Goal: Information Seeking & Learning: Learn about a topic

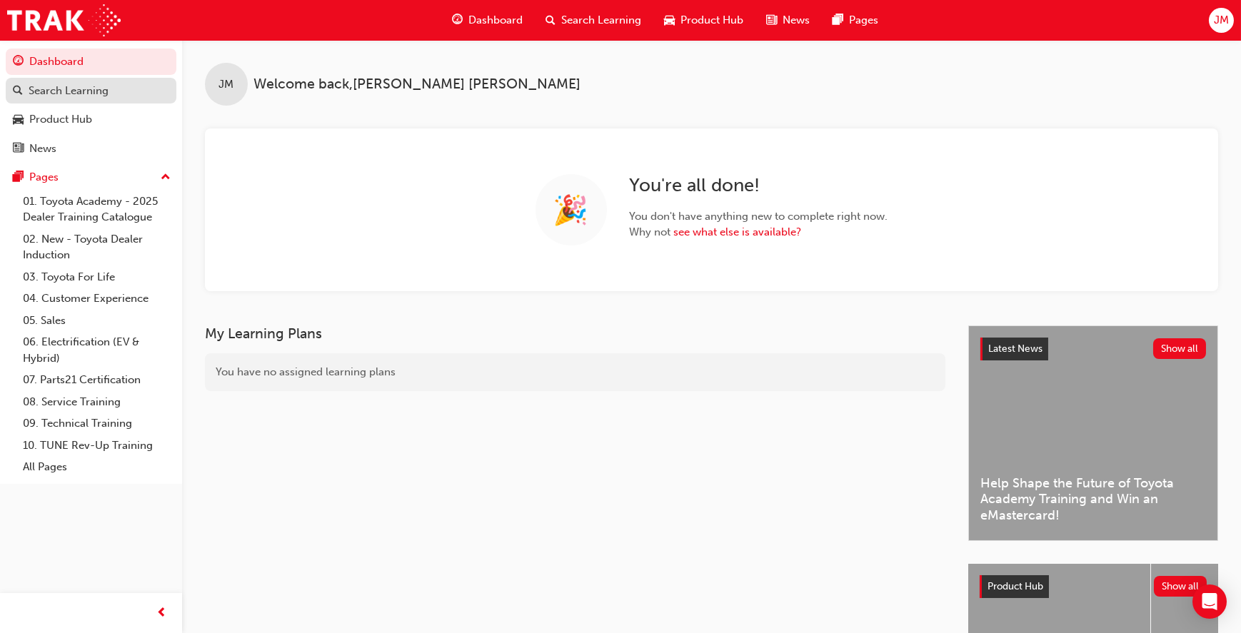
click at [111, 94] on div "Search Learning" at bounding box center [91, 91] width 156 height 18
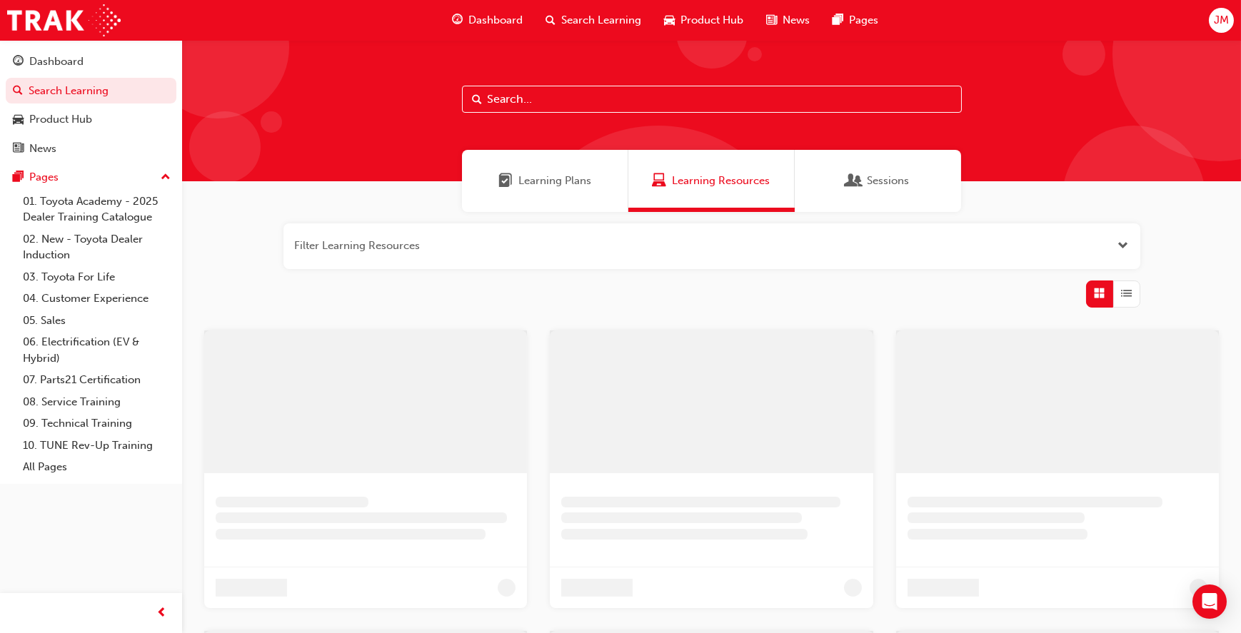
click at [527, 107] on input "text" at bounding box center [712, 99] width 500 height 27
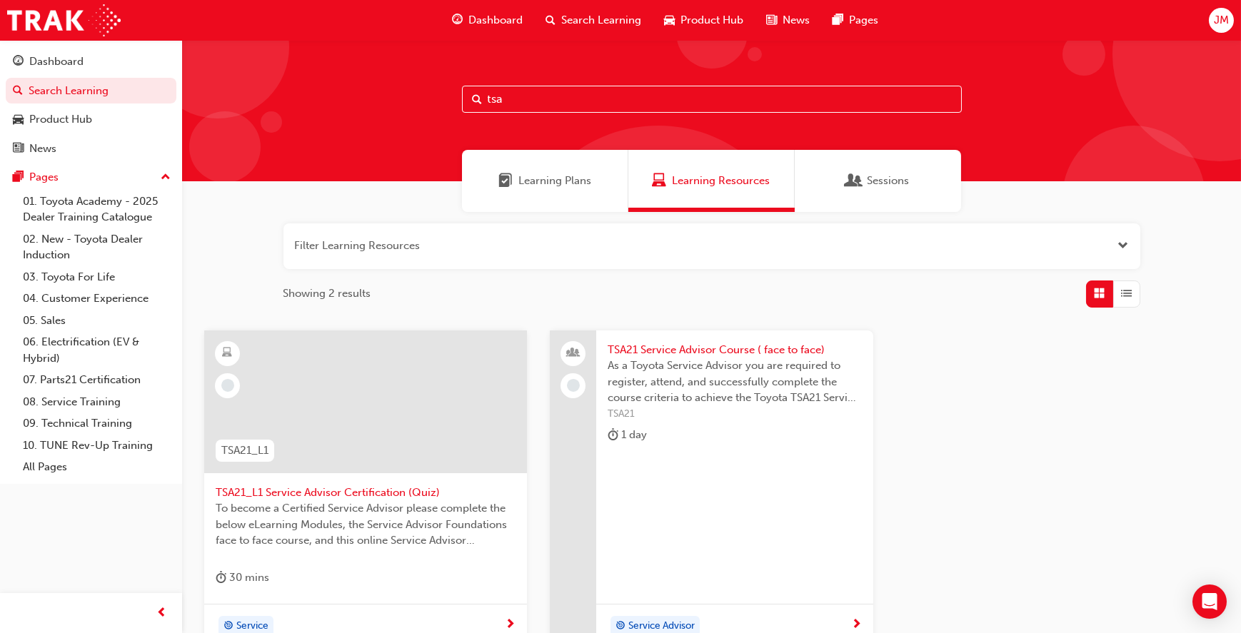
type input "tsa"
click at [718, 345] on span "TSA21 Service Advisor Course ( face to face)" at bounding box center [735, 350] width 254 height 16
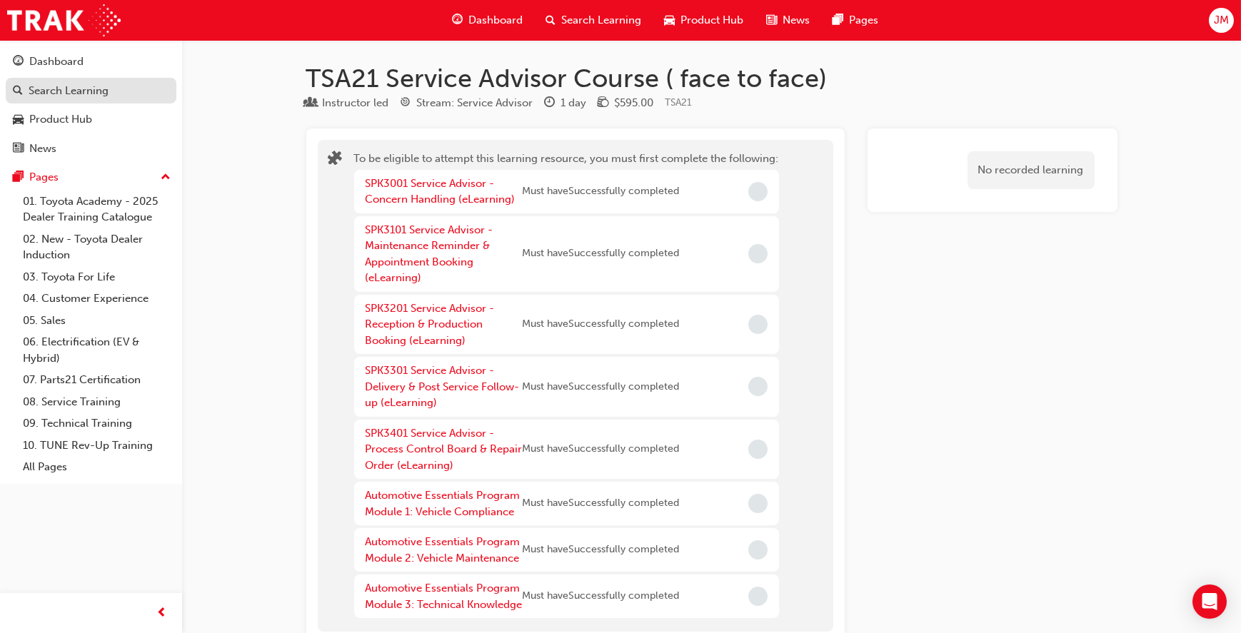
click at [141, 91] on div "Search Learning" at bounding box center [91, 91] width 156 height 18
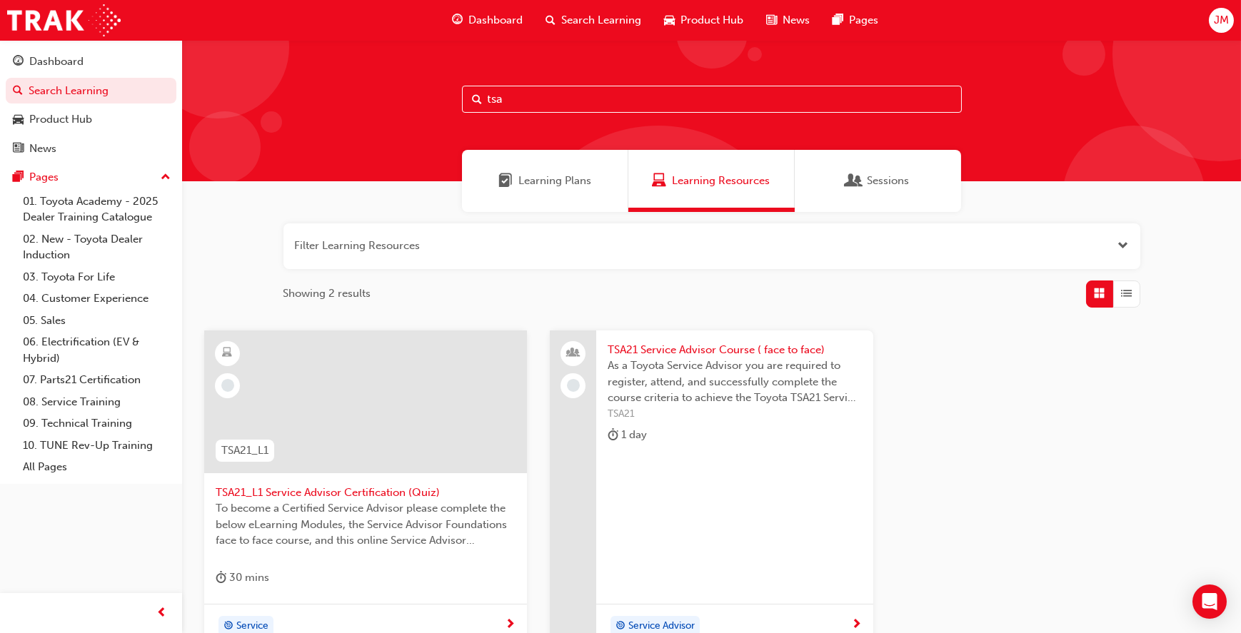
drag, startPoint x: 515, startPoint y: 108, endPoint x: 473, endPoint y: 104, distance: 41.6
click at [473, 104] on div "tsa" at bounding box center [712, 99] width 500 height 27
type input "technical advisor"
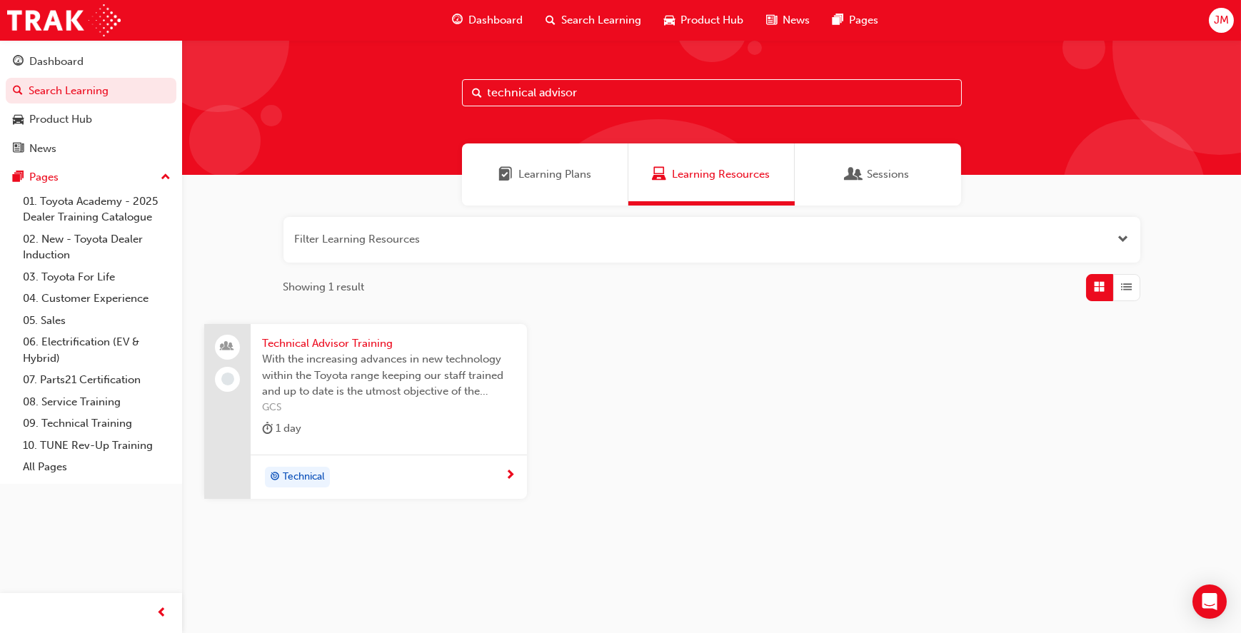
scroll to position [10, 0]
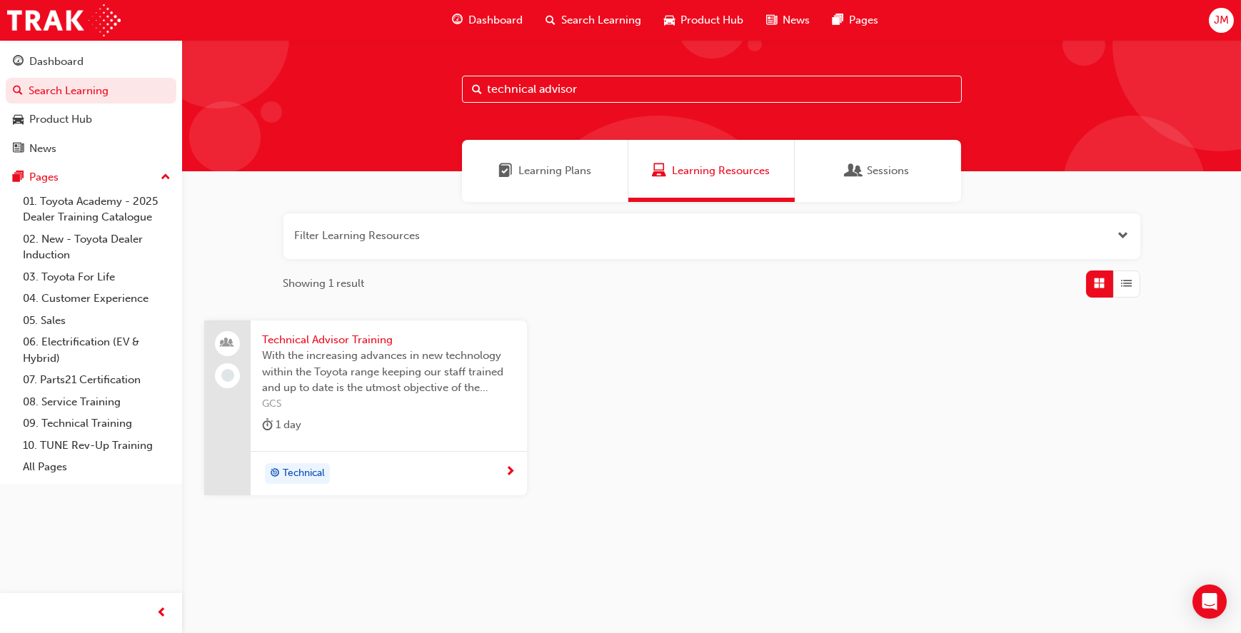
click at [381, 336] on span "Technical Advisor Training" at bounding box center [389, 340] width 254 height 16
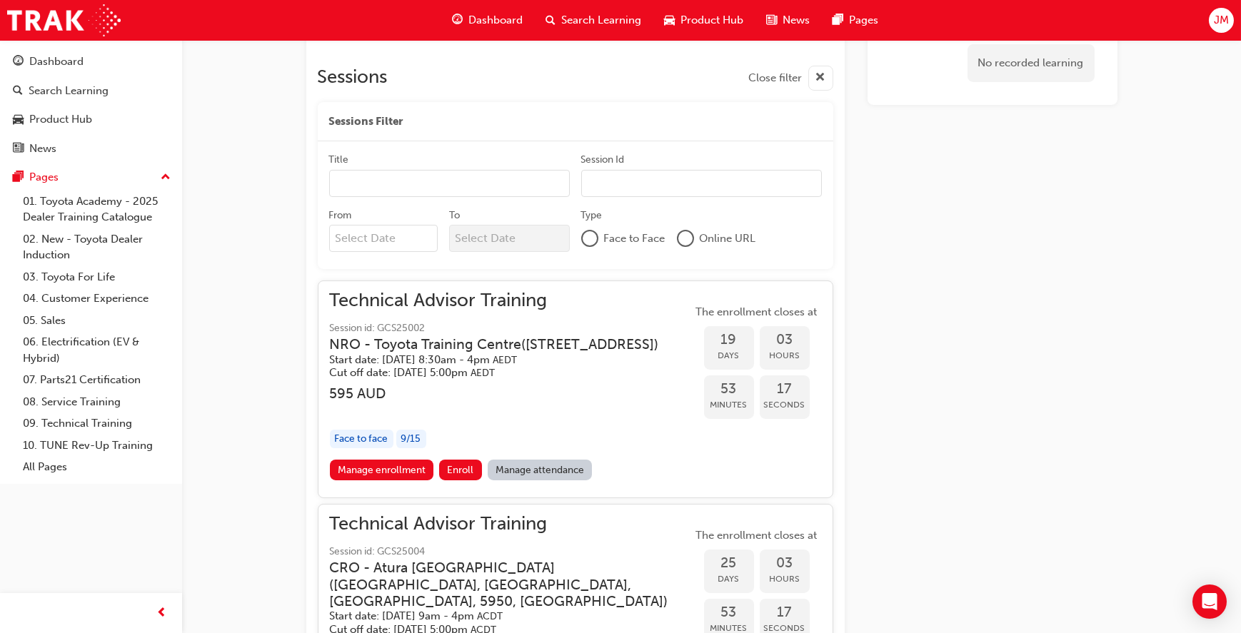
scroll to position [965, 0]
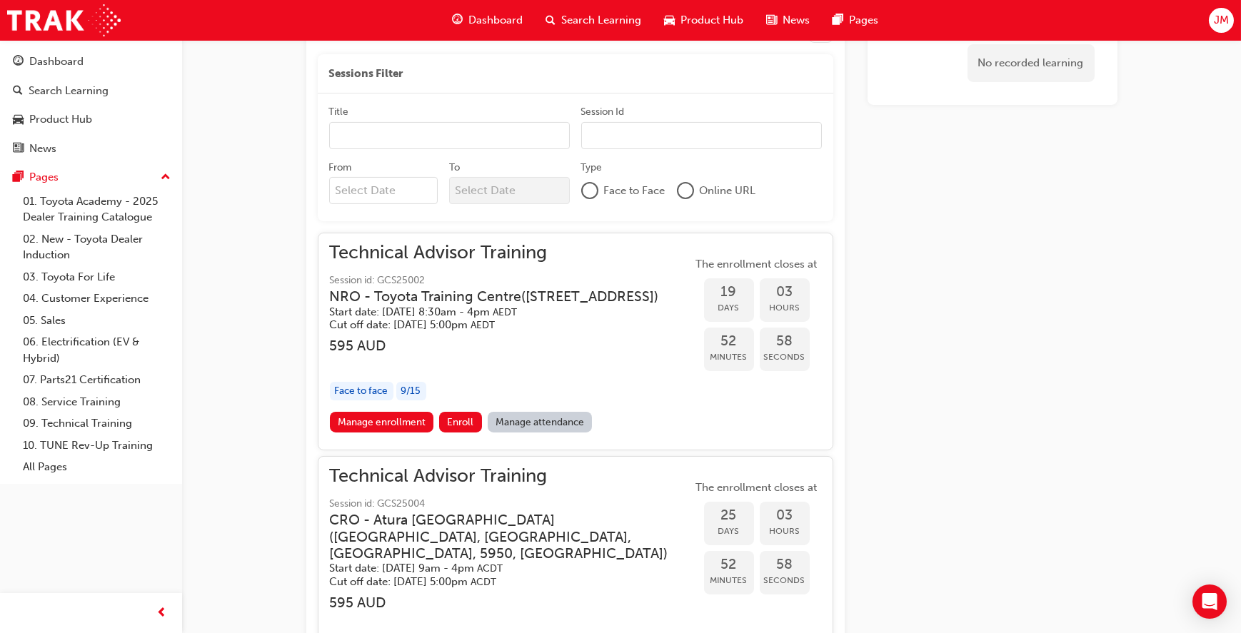
click at [1127, 344] on div "Technical Advisor Training Instructor led Stream: Technical 1 day 595 GCS Overv…" at bounding box center [712, 65] width 857 height 1935
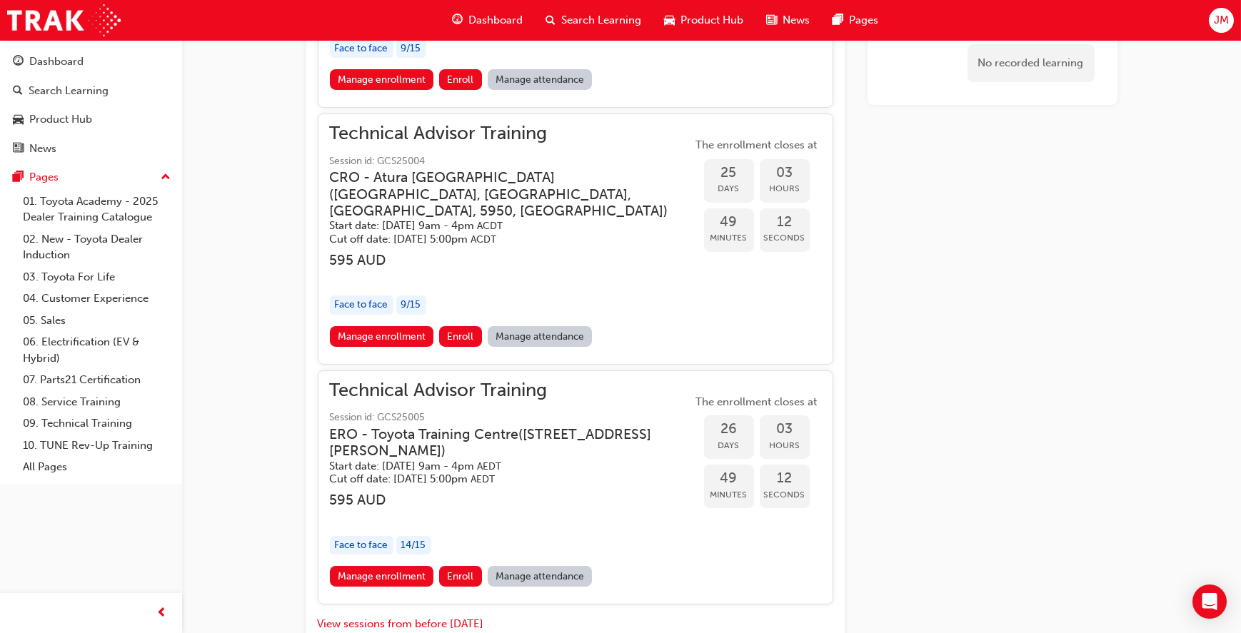
scroll to position [1395, 0]
